Goal: Transaction & Acquisition: Purchase product/service

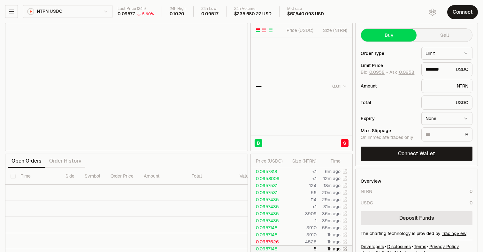
type input "********"
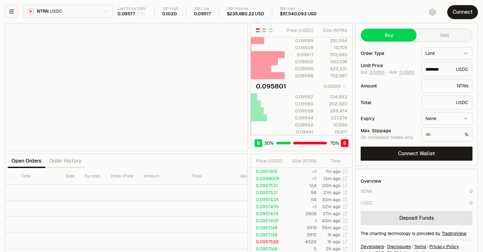
click at [75, 15] on html "Balance Earn Bitcoin Summer Bridge & Swap Orderbook Stake Ecosystem Governance …" at bounding box center [241, 133] width 483 height 267
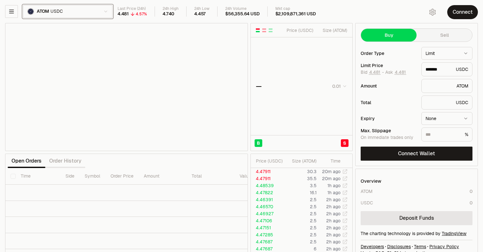
type input "*******"
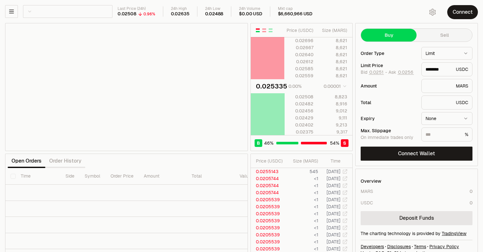
type input "********"
